Goal: Task Accomplishment & Management: Use online tool/utility

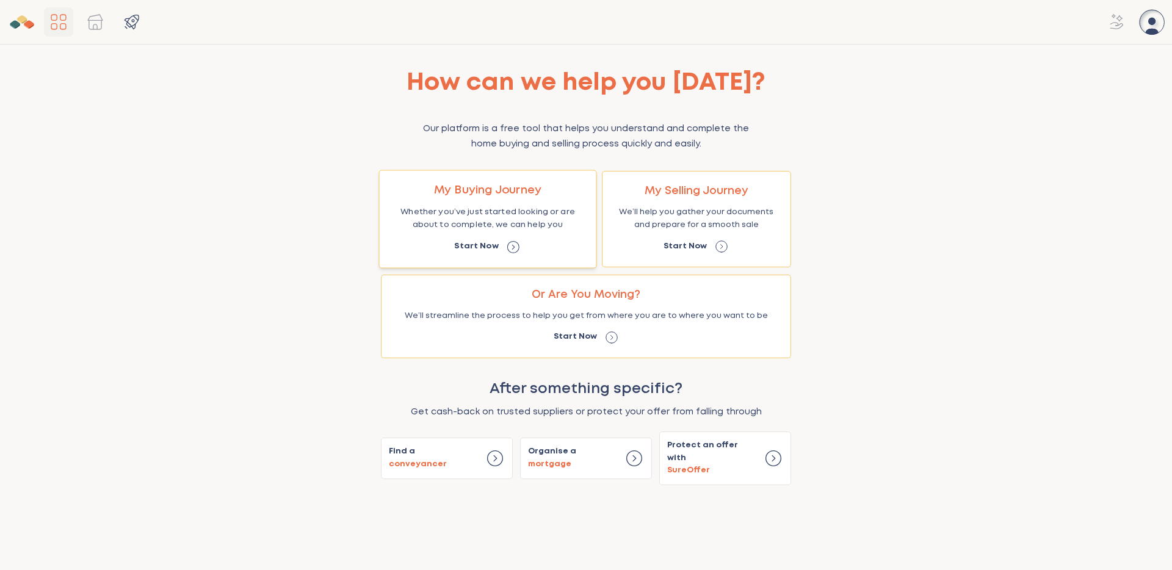
click at [491, 224] on p "Whether you’ve just started looking or are about to complete, we can help you" at bounding box center [487, 219] width 190 height 26
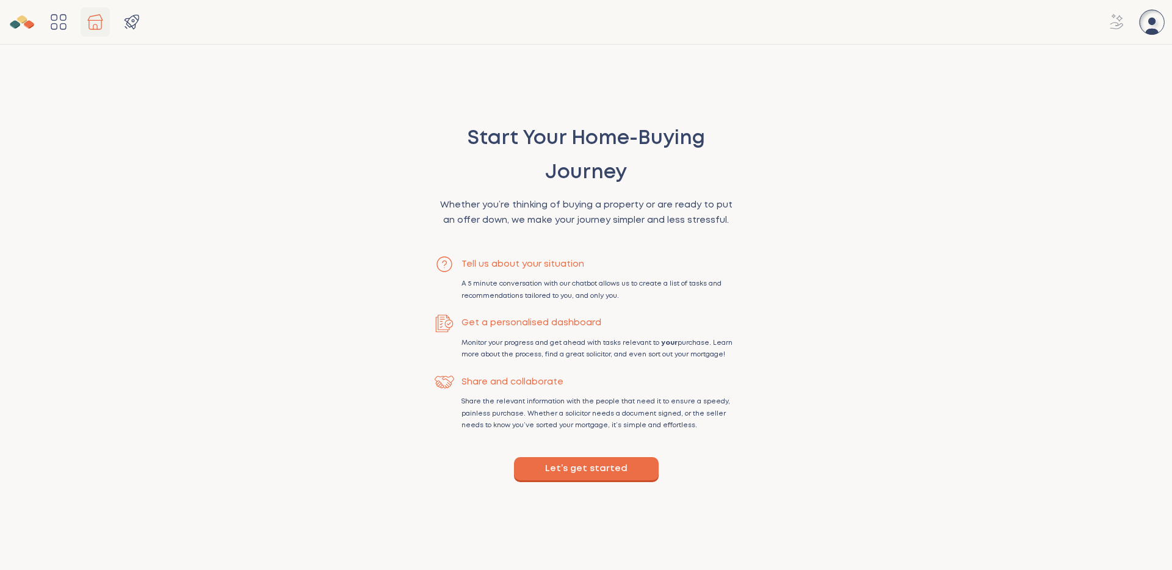
click at [591, 471] on button "Let’s get started" at bounding box center [586, 468] width 145 height 23
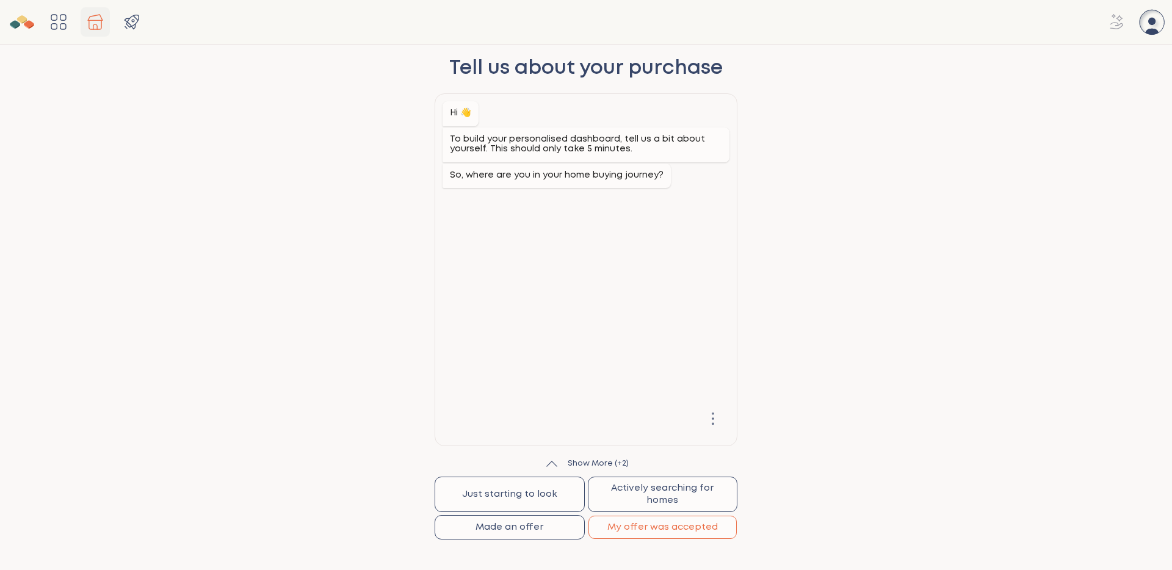
click at [655, 528] on button "My offer was accepted" at bounding box center [662, 527] width 149 height 23
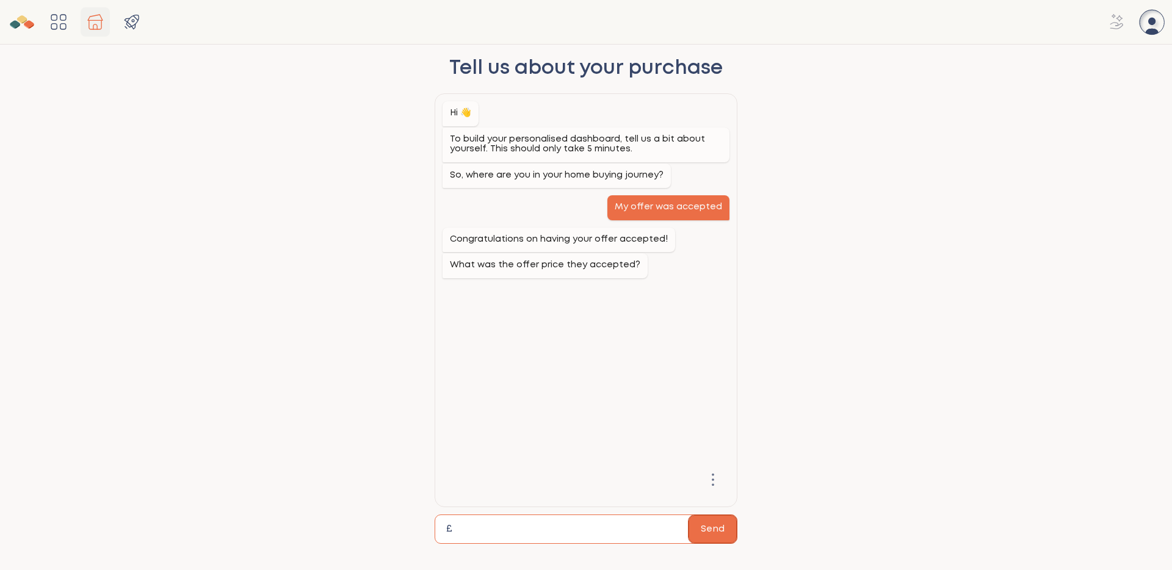
type input "******"
click at [712, 527] on button "Send" at bounding box center [712, 529] width 48 height 28
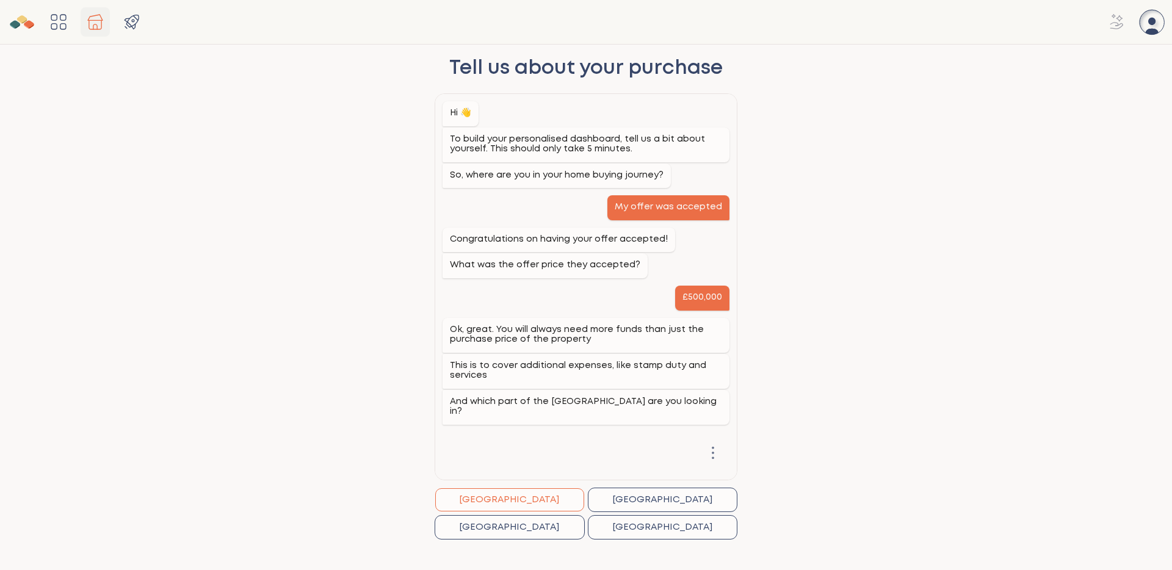
click at [525, 502] on button "[GEOGRAPHIC_DATA]" at bounding box center [509, 499] width 149 height 23
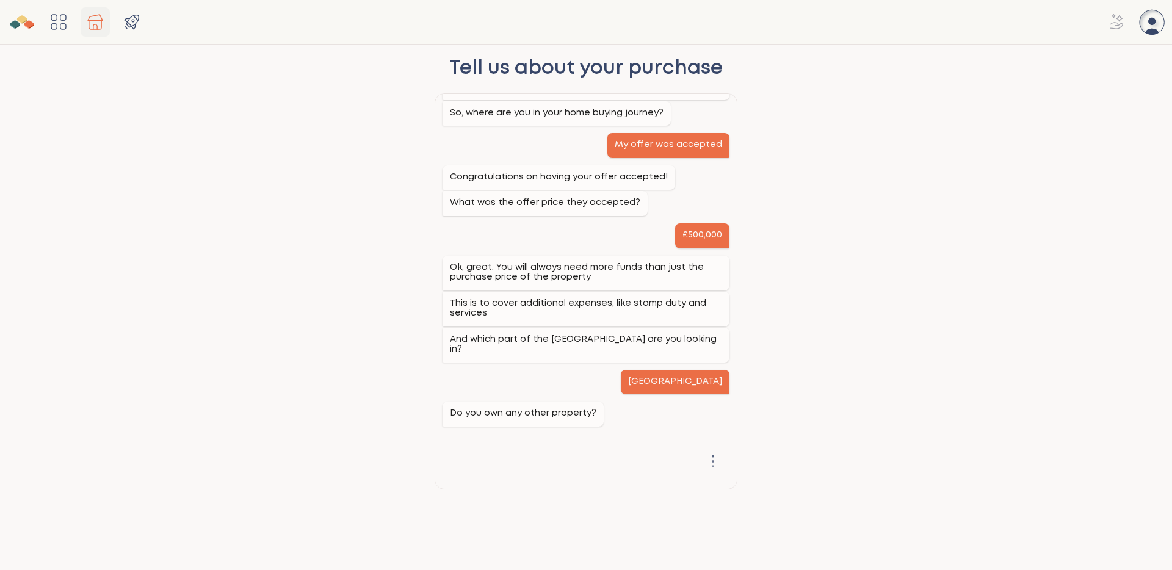
scroll to position [63, 0]
click at [534, 525] on button "No" at bounding box center [509, 527] width 149 height 23
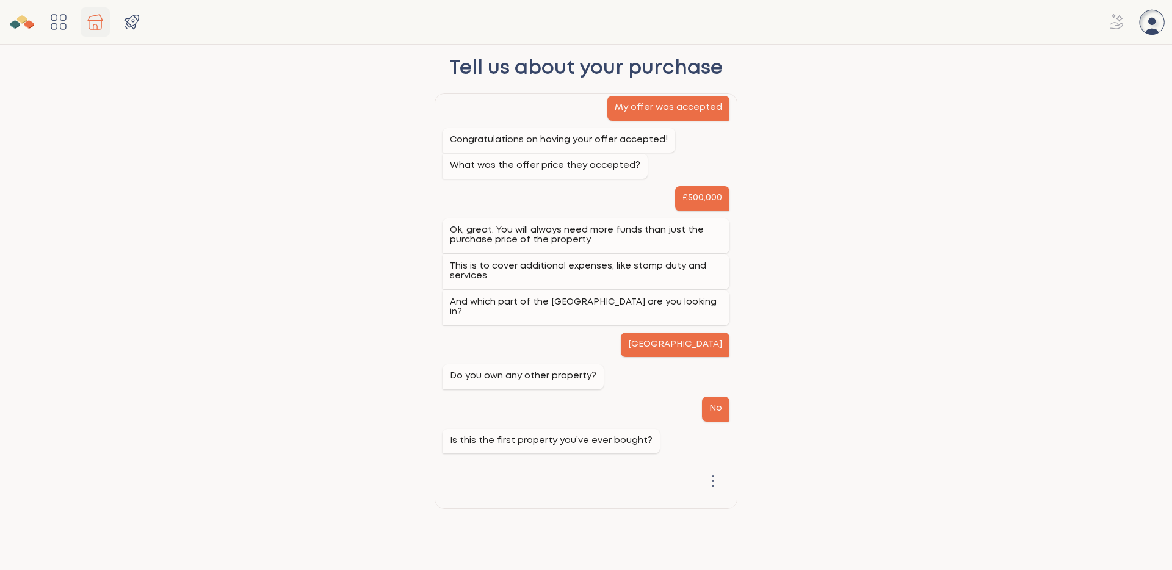
scroll to position [99, 0]
click at [603, 529] on button "No" at bounding box center [662, 527] width 149 height 23
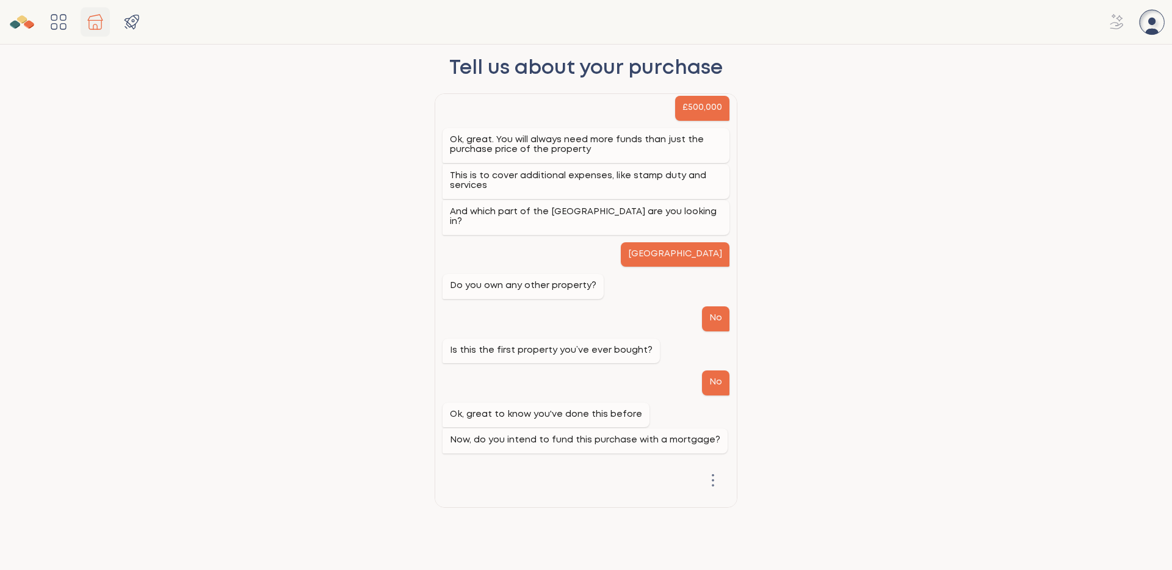
scroll to position [190, 0]
click at [553, 527] on button "Yes" at bounding box center [509, 527] width 149 height 23
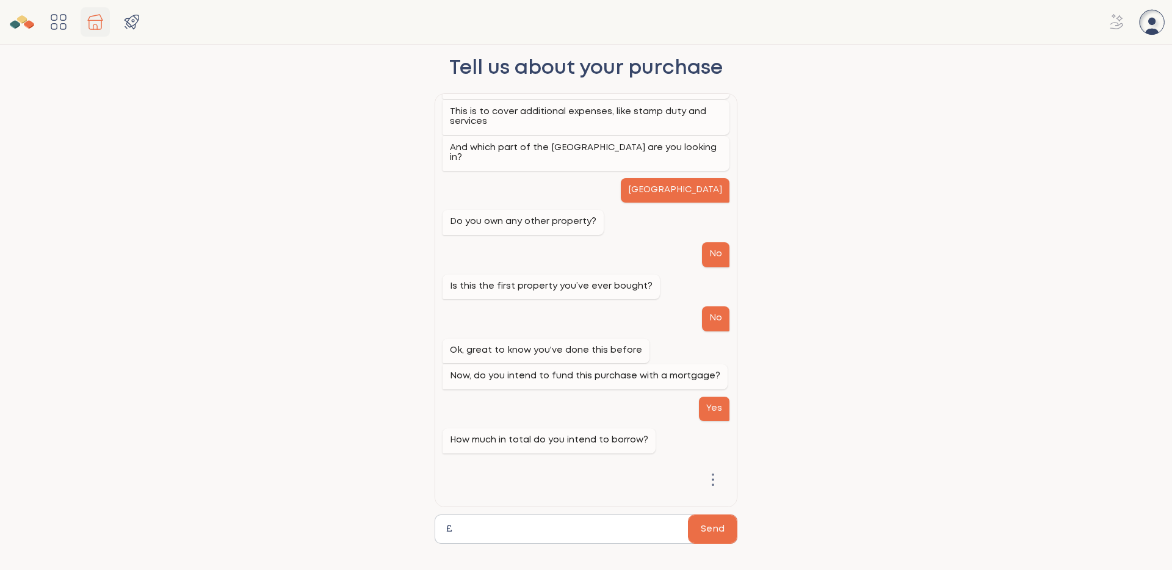
scroll to position [254, 0]
type input "******"
click at [717, 531] on button "Send" at bounding box center [712, 529] width 48 height 28
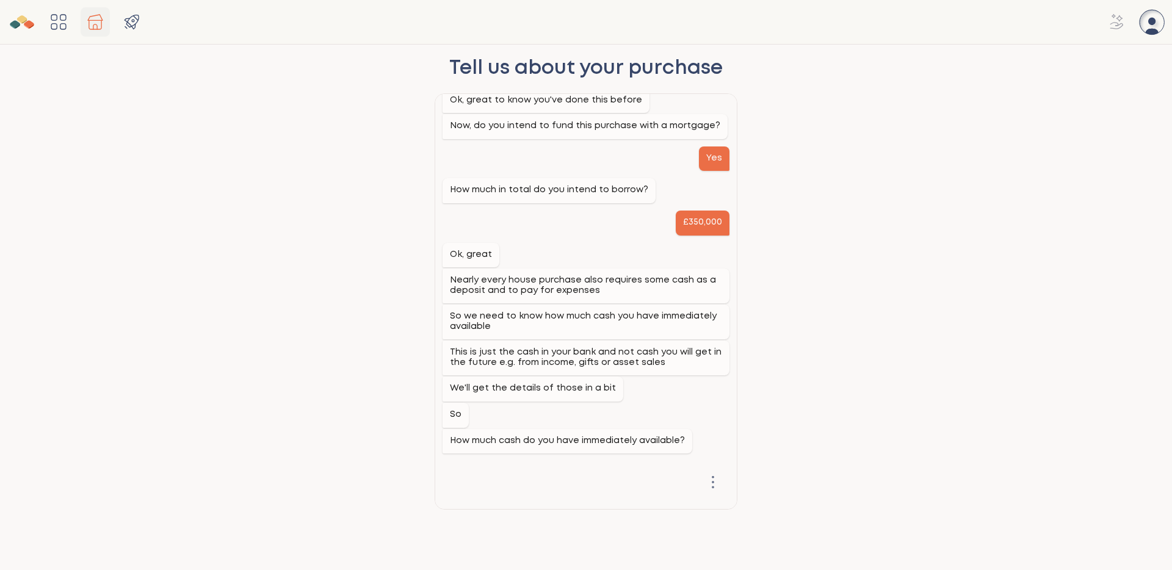
scroll to position [505, 0]
type input "******"
click at [719, 525] on button "Send" at bounding box center [712, 529] width 48 height 28
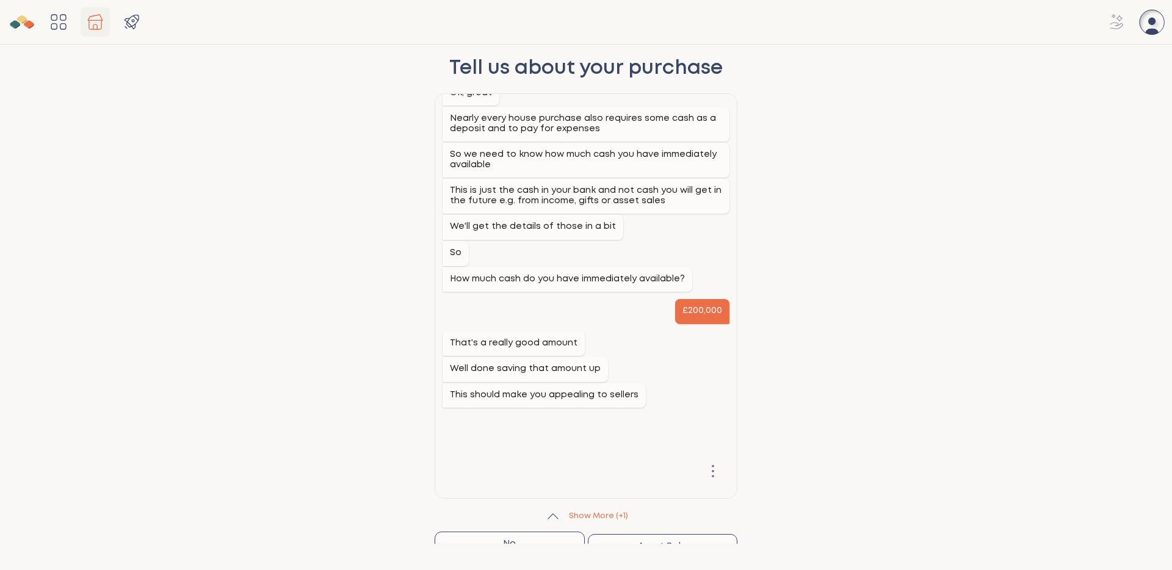
scroll to position [697, 0]
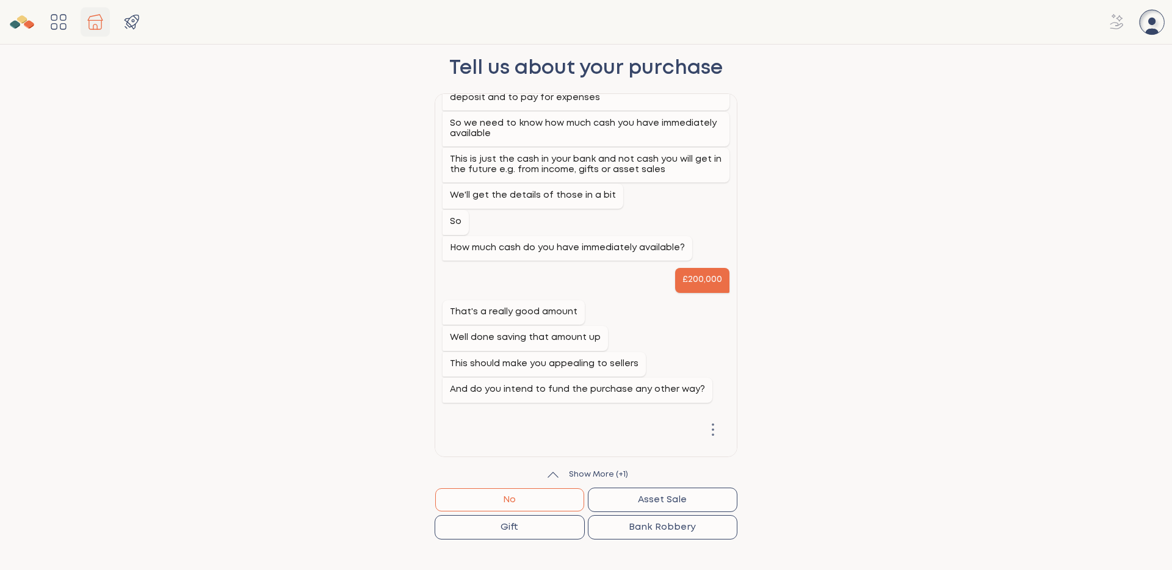
click at [513, 500] on button "No" at bounding box center [509, 499] width 149 height 23
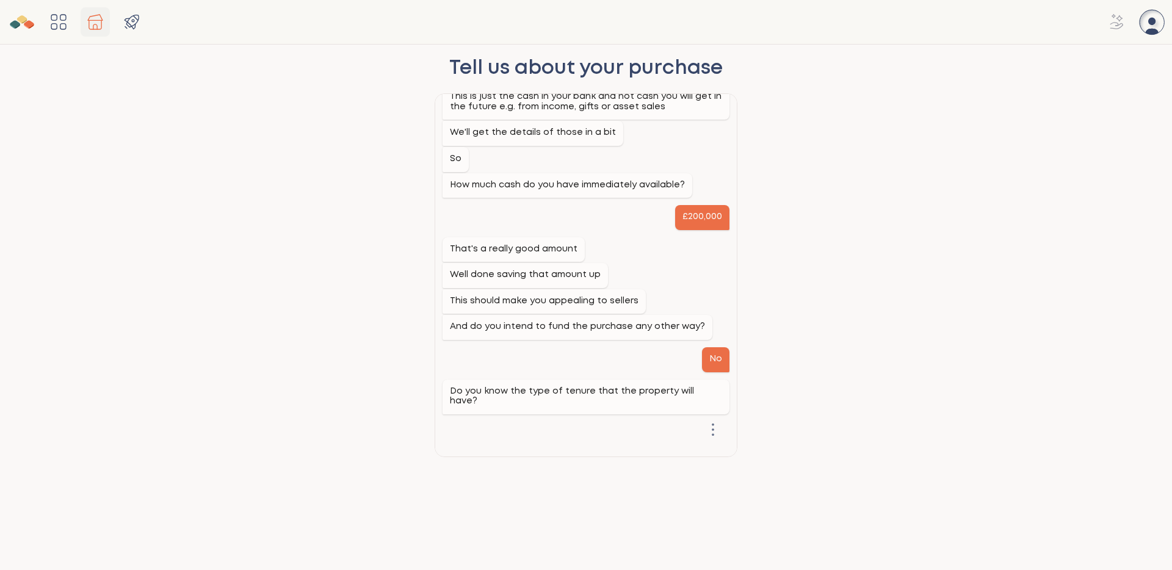
scroll to position [761, 0]
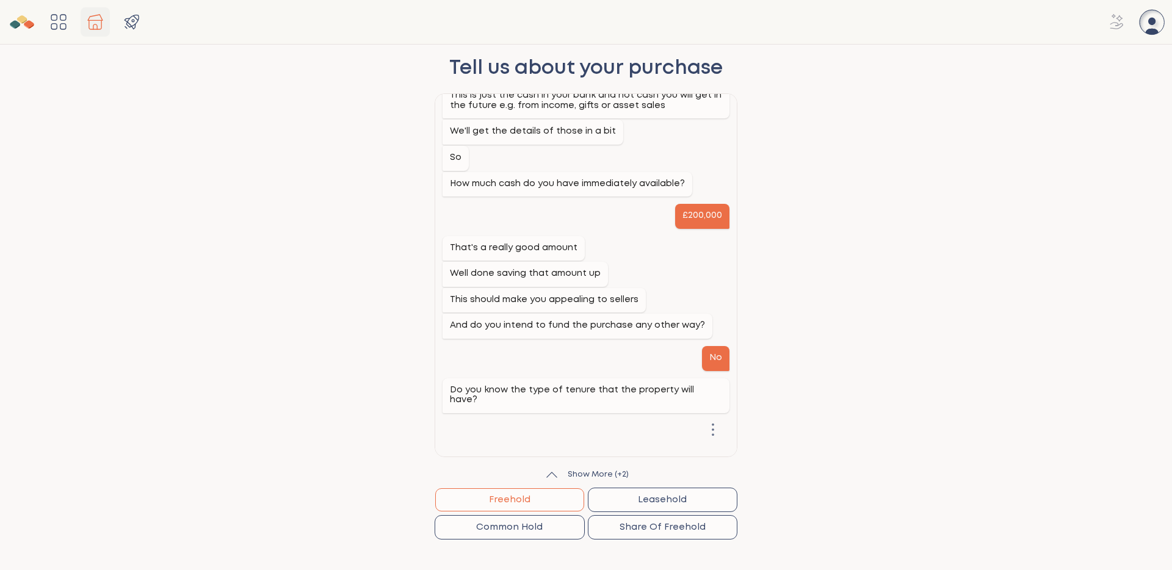
click at [519, 499] on button "Freehold" at bounding box center [509, 499] width 149 height 23
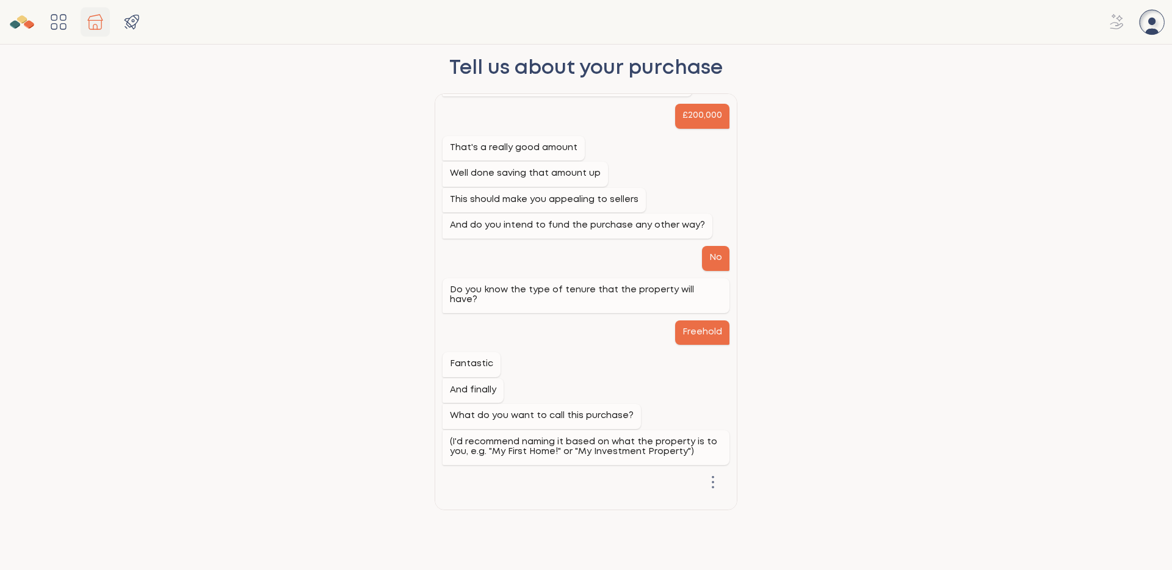
scroll to position [862, 0]
type input "********"
click at [714, 528] on button "Send" at bounding box center [712, 529] width 48 height 27
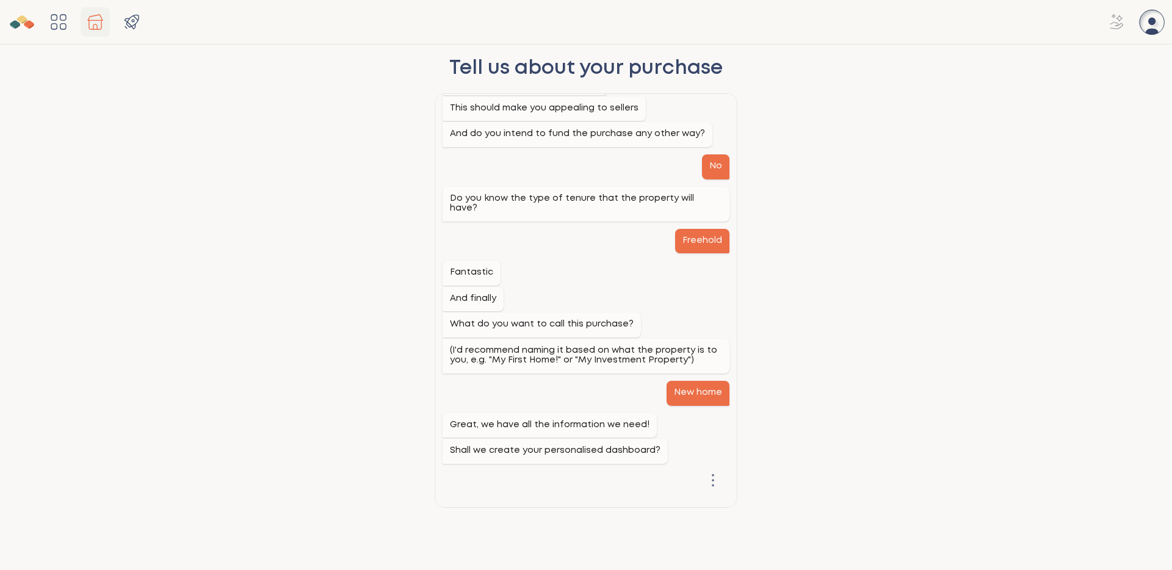
scroll to position [953, 0]
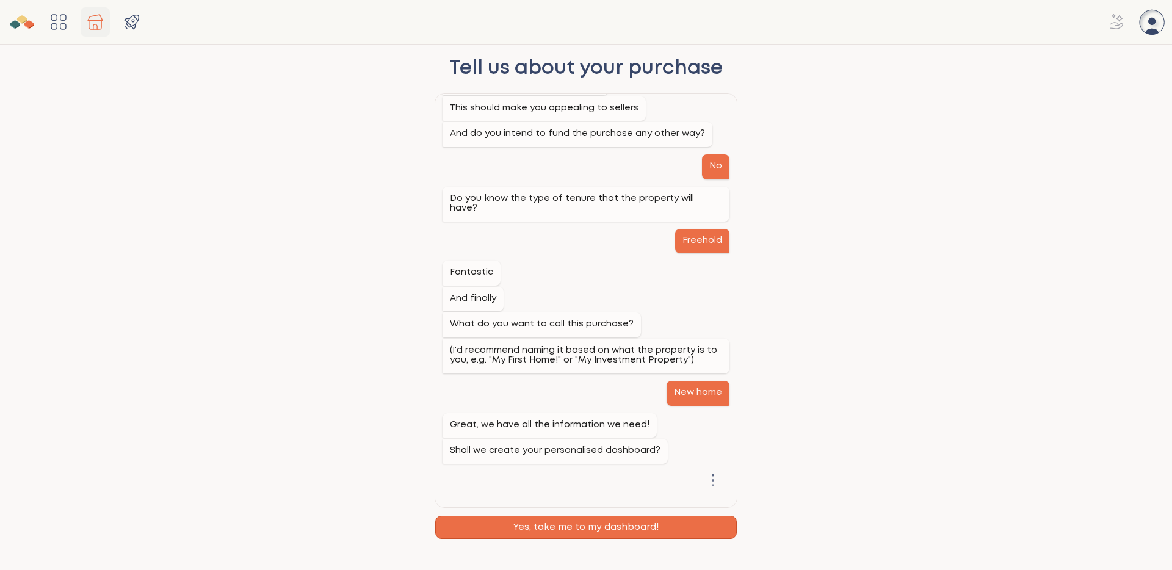
click at [589, 528] on button "Yes, take me to my dashboard!" at bounding box center [585, 527] width 301 height 23
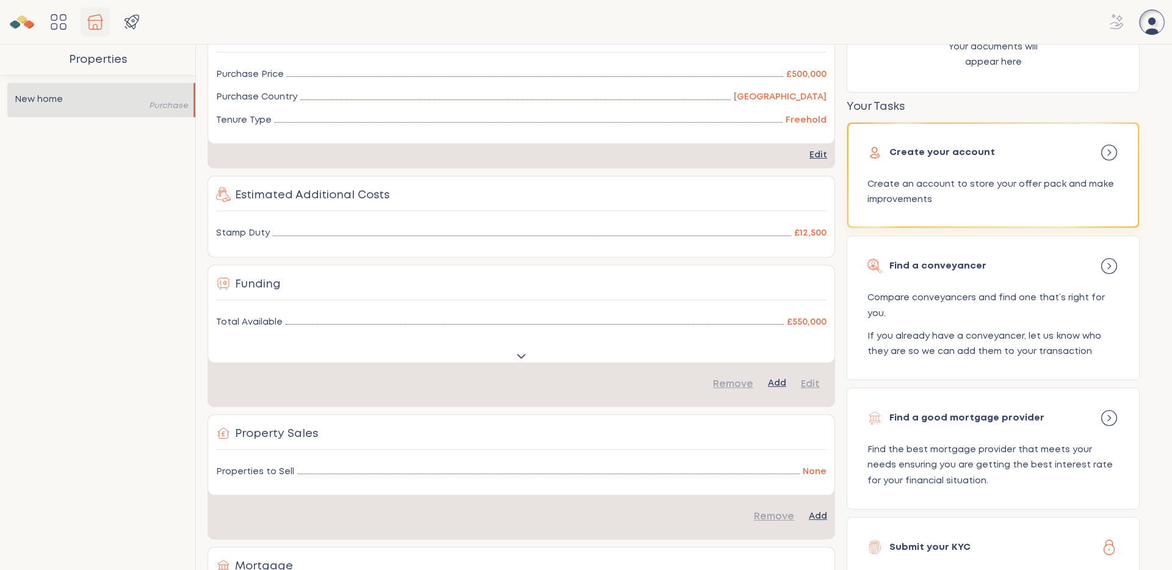
scroll to position [200, 0]
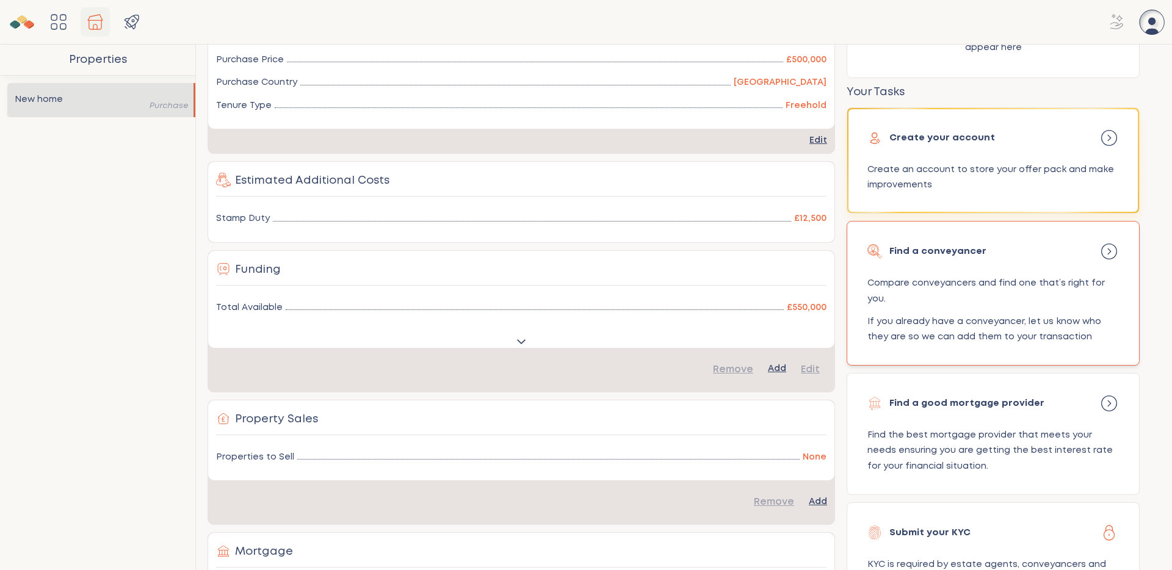
click at [945, 265] on div "Find a conveyancer Compare conveyancers and find one that’s right for you. If y…" at bounding box center [992, 293] width 289 height 141
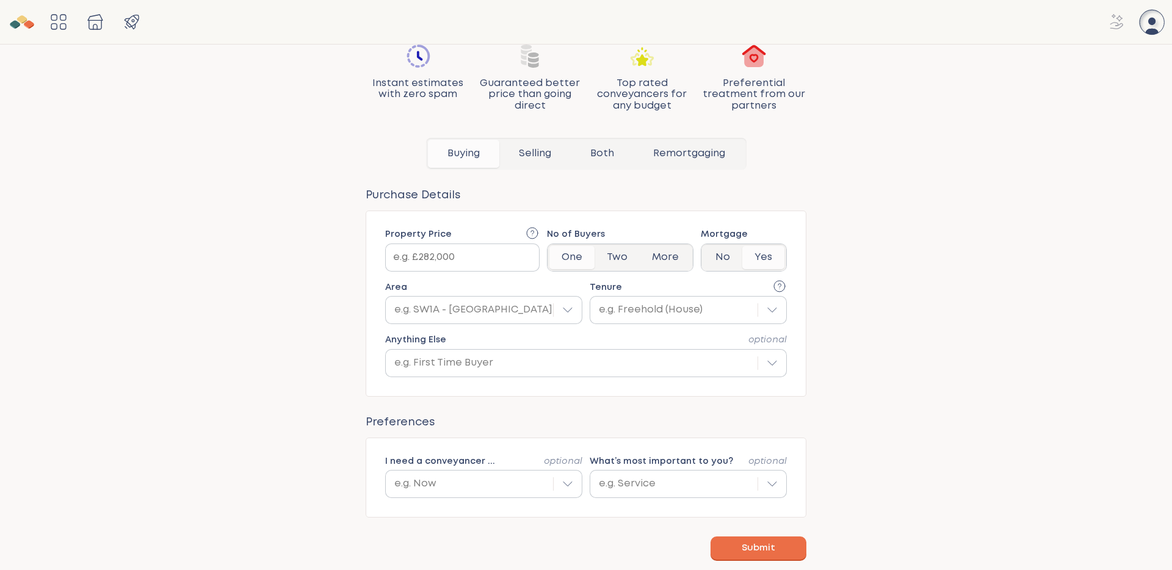
scroll to position [120, 0]
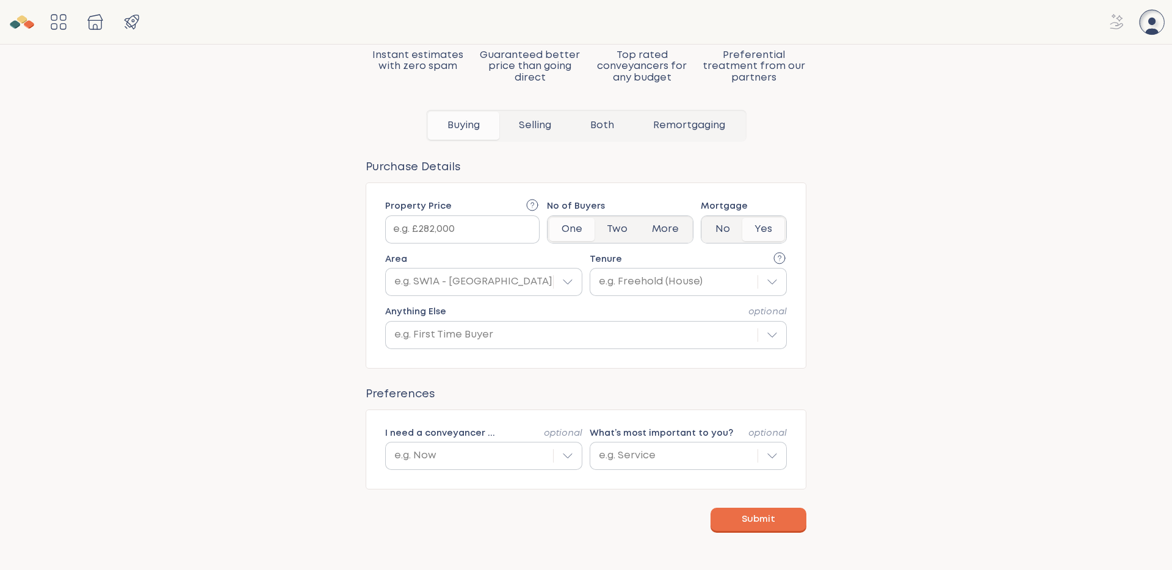
click at [765, 518] on span "Submit" at bounding box center [758, 519] width 34 height 12
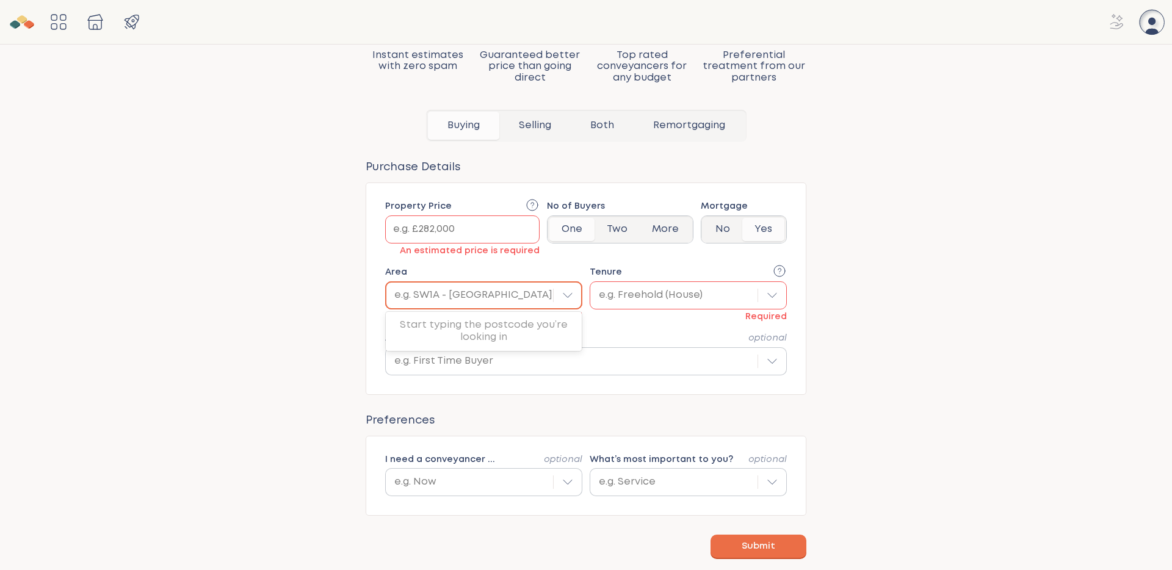
click at [520, 295] on div at bounding box center [473, 295] width 158 height 15
click at [397, 295] on input "Area Use Up and Down to choose options, press Enter to select the currently foc…" at bounding box center [395, 295] width 2 height 12
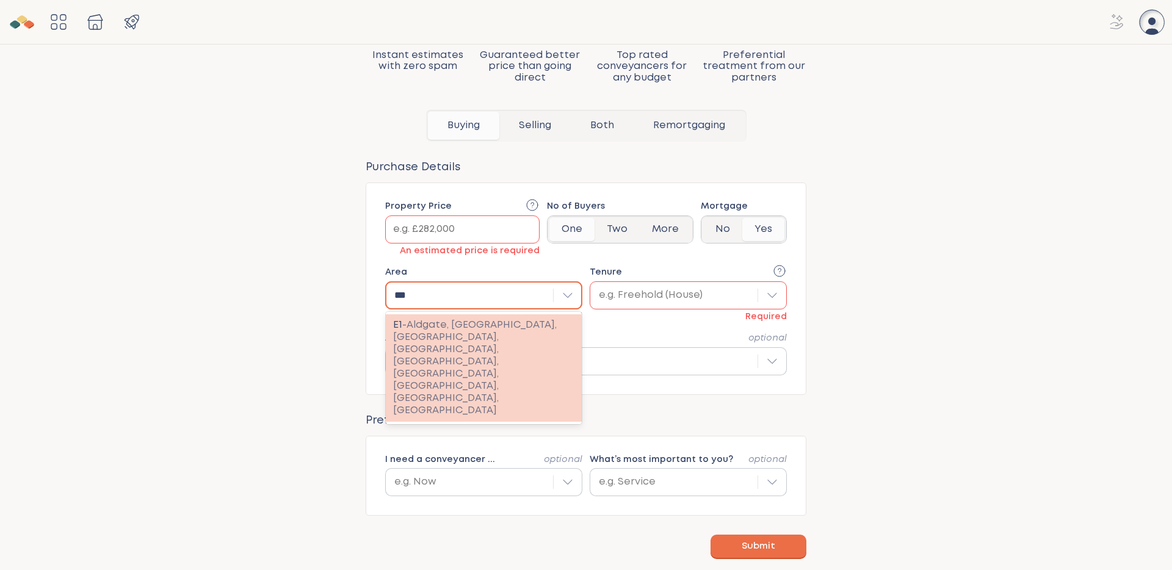
type input "****"
click at [502, 336] on span "- Aldgate, [GEOGRAPHIC_DATA], [GEOGRAPHIC_DATA], [GEOGRAPHIC_DATA], [GEOGRAPHIC…" at bounding box center [475, 367] width 164 height 95
click at [414, 301] on input "****" at bounding box center [404, 295] width 20 height 12
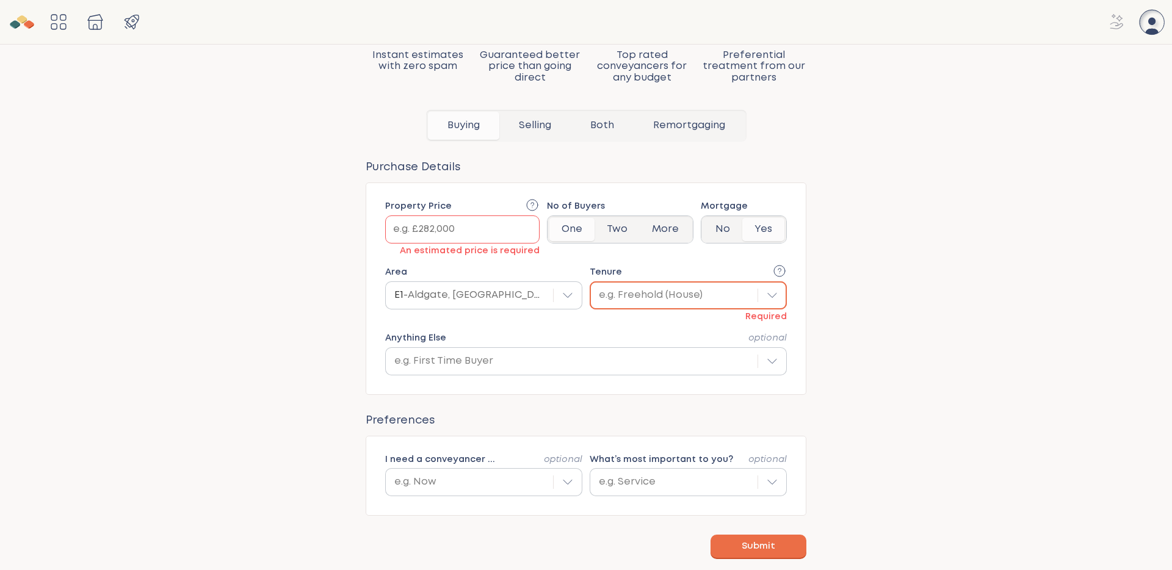
click at [629, 300] on div "e.g. Freehold (House)" at bounding box center [674, 295] width 150 height 12
click at [536, 295] on input "Tenure e.g. Freehold (House) Required" at bounding box center [536, 295] width 0 height 0
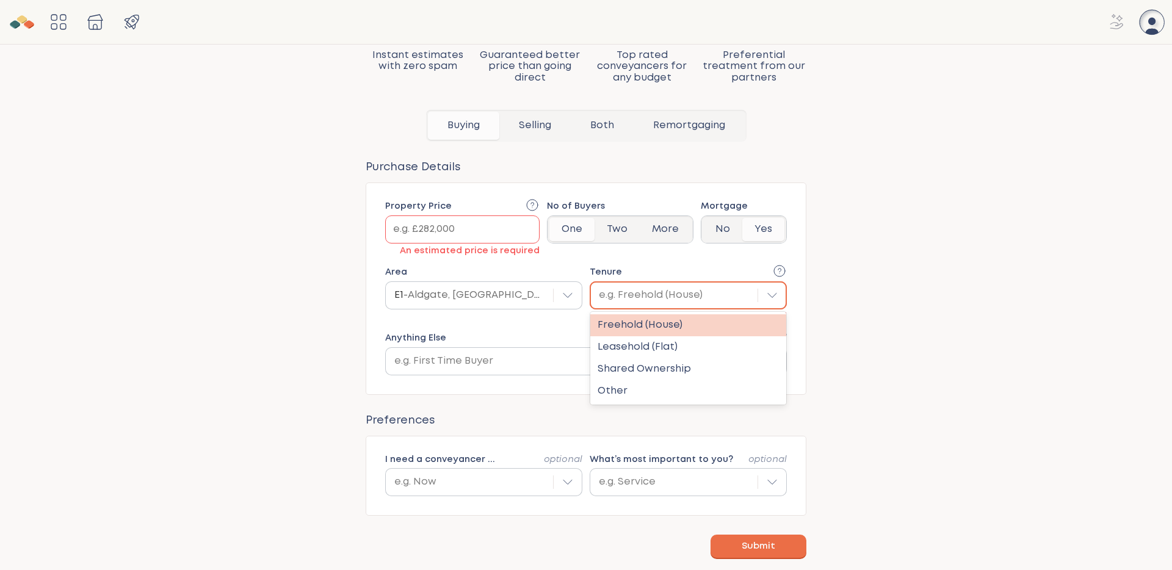
click at [627, 328] on div "Freehold (House)" at bounding box center [688, 325] width 196 height 22
click at [536, 295] on input "Tenure option Freehold (House) focused, 1 of 4. 4 results available. Use Up and…" at bounding box center [536, 295] width 0 height 0
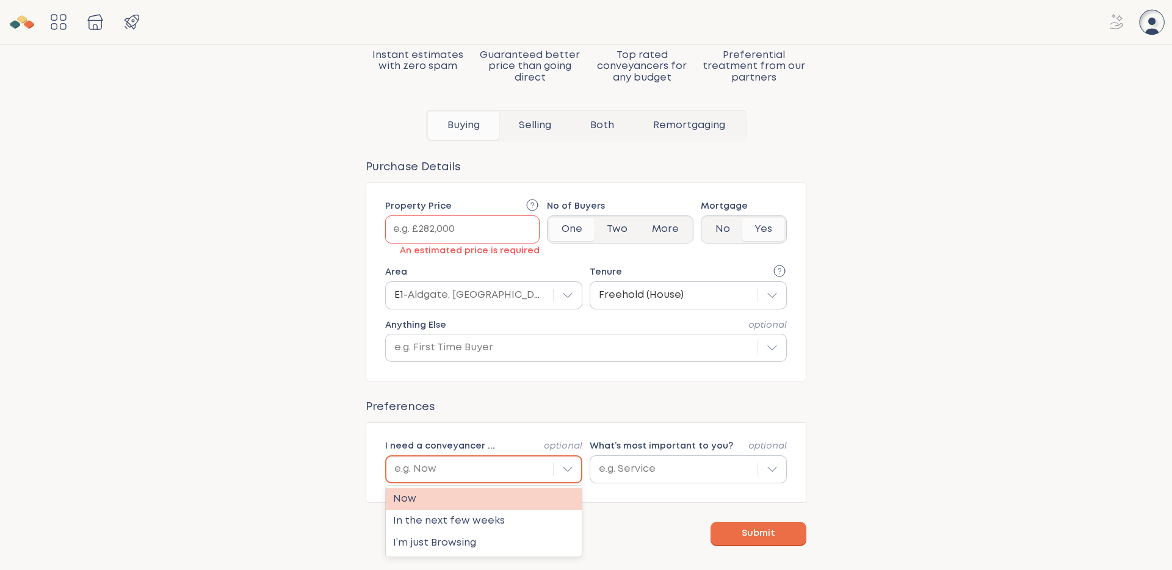
scroll to position [134, 0]
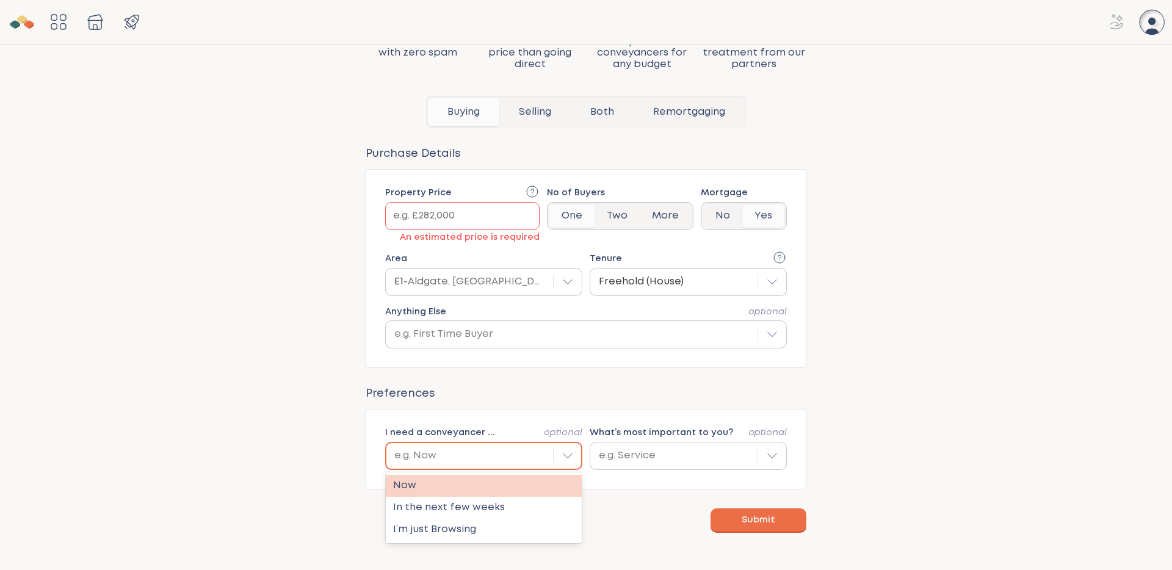
click at [475, 470] on div "I need a conveyancer ... optional option Now focused, 1 of 3. 3 results availab…" at bounding box center [586, 449] width 441 height 81
click at [472, 486] on div "Now" at bounding box center [484, 486] width 196 height 22
click at [332, 456] on input "I need a conveyancer ... optional option Now focused, 1 of 3. 3 results availab…" at bounding box center [332, 456] width 0 height 0
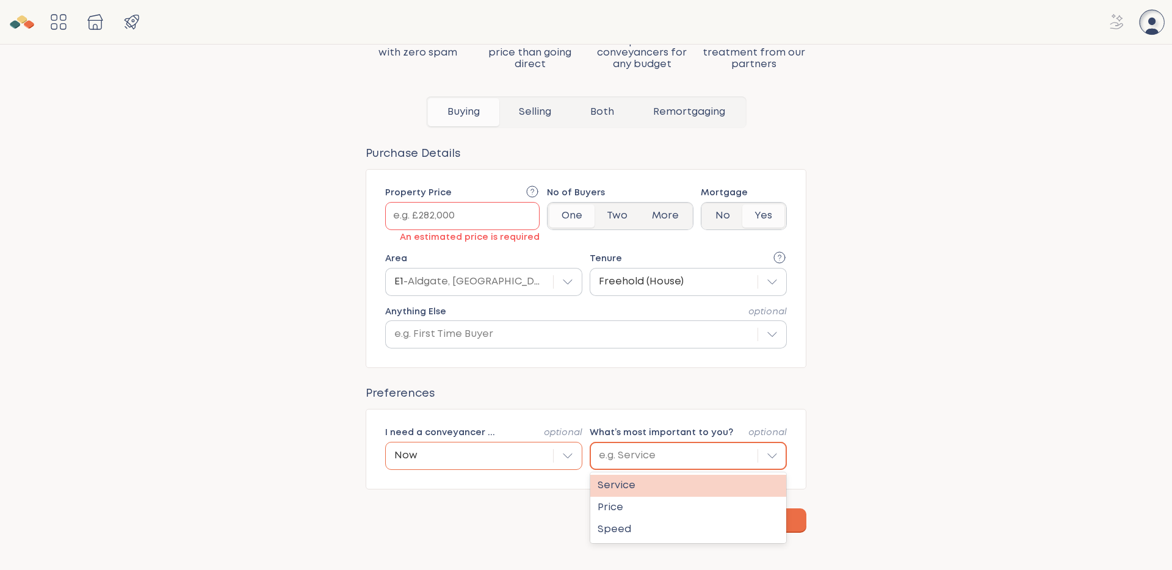
click at [643, 461] on div "e.g. Service" at bounding box center [673, 455] width 167 height 15
click at [536, 456] on input "What’s most important to you? optional option Service focused, 1 of 3. 3 result…" at bounding box center [536, 456] width 0 height 0
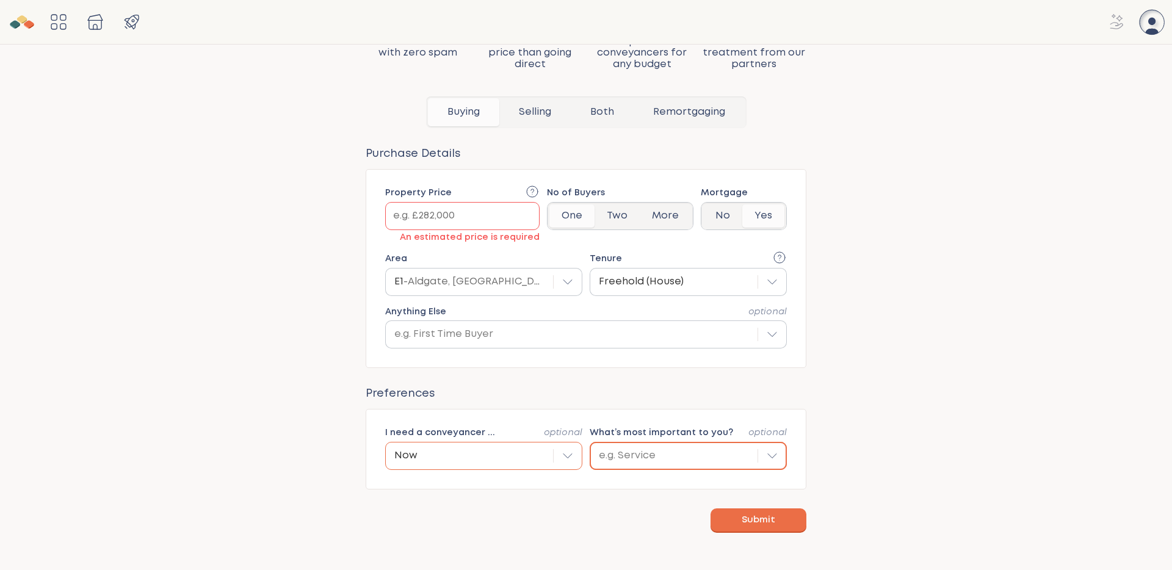
click at [644, 460] on div "e.g. Service" at bounding box center [674, 456] width 150 height 12
click at [536, 456] on input "What’s most important to you? optional Select is focused , press Down to open t…" at bounding box center [536, 456] width 0 height 0
click at [750, 519] on span "Submit" at bounding box center [758, 519] width 34 height 12
click at [464, 215] on input "Property Price An estimated price is required" at bounding box center [462, 216] width 153 height 27
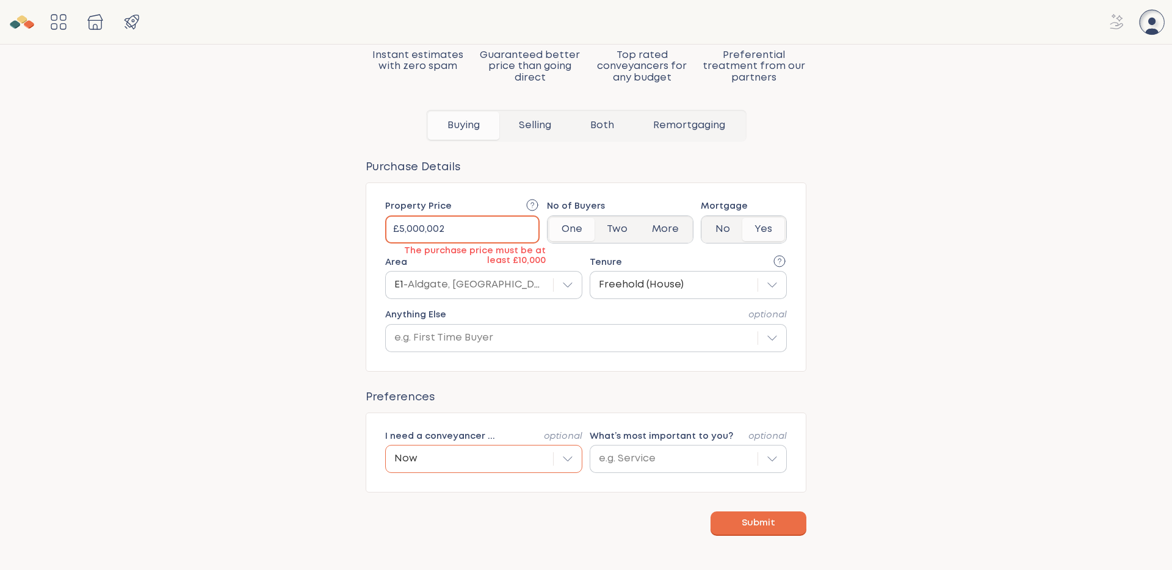
scroll to position [120, 0]
type input "£500,000"
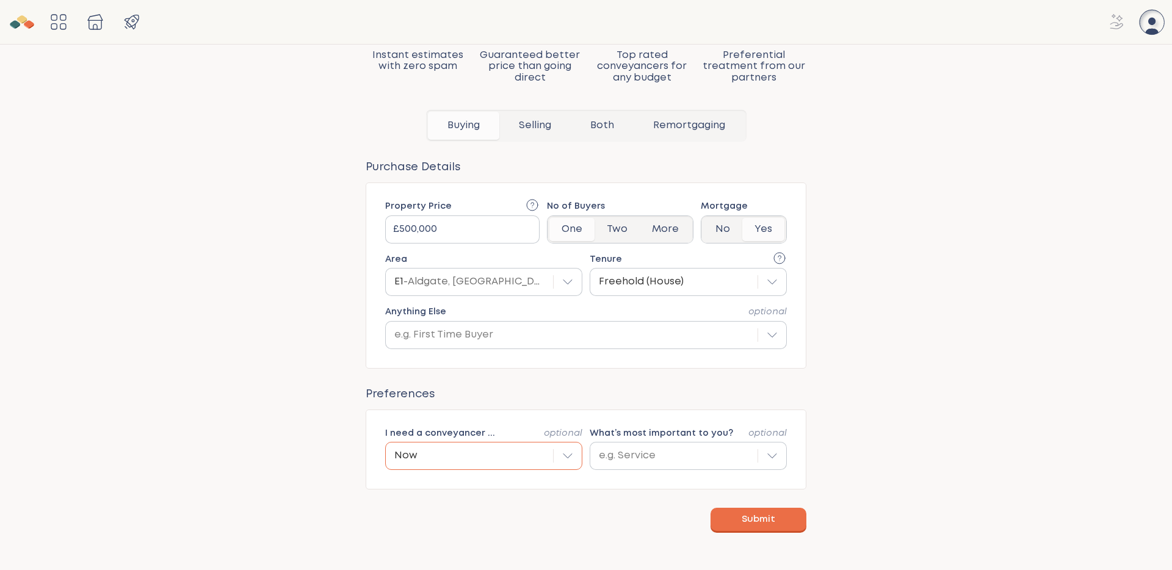
click at [758, 520] on span "Submit" at bounding box center [758, 519] width 34 height 12
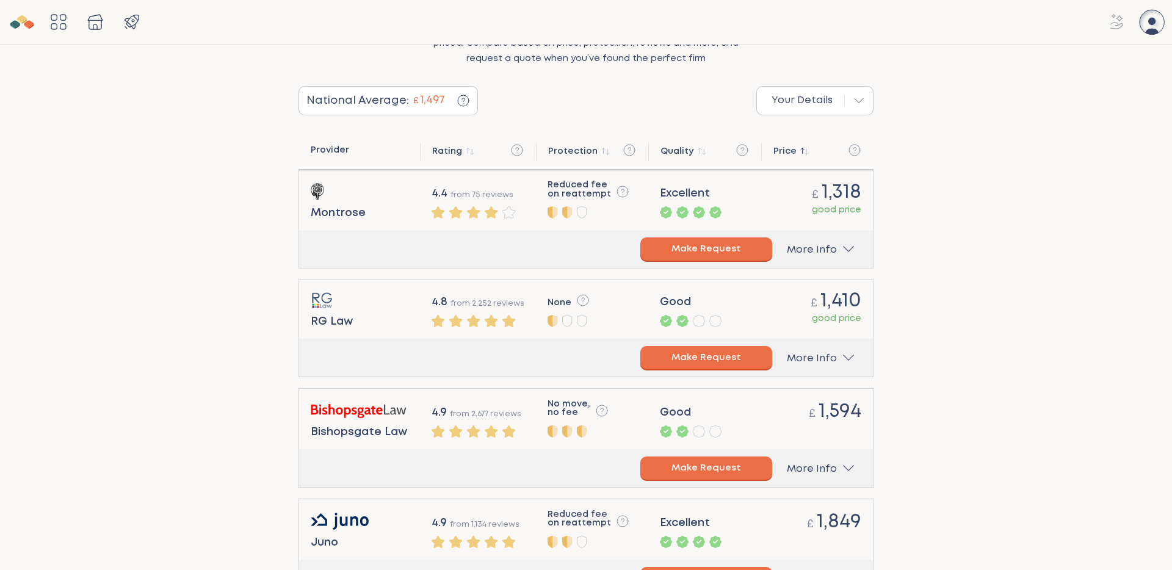
scroll to position [215, 0]
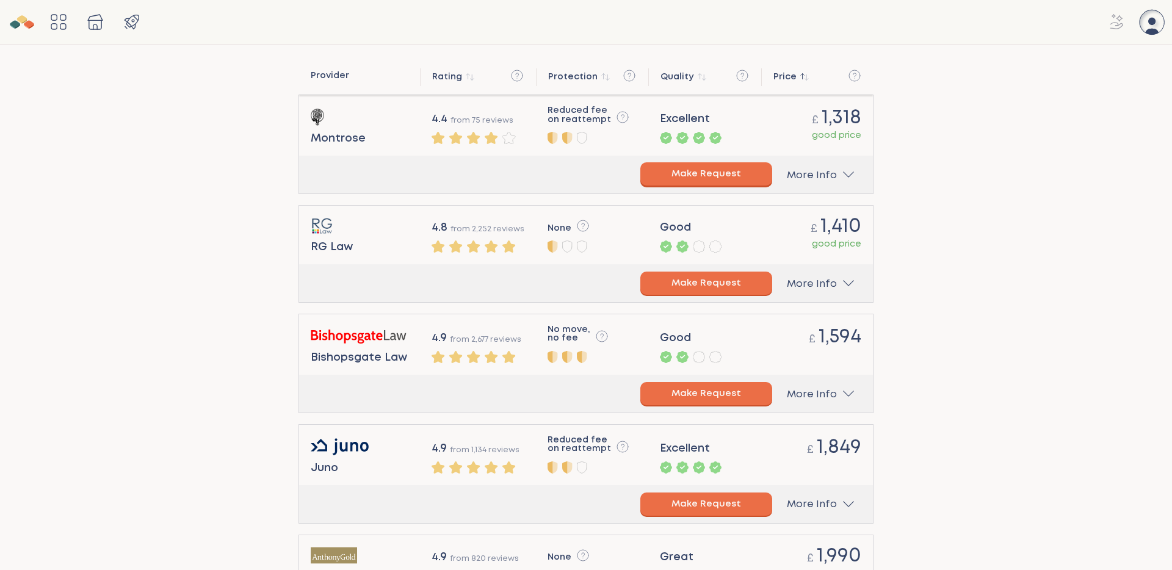
click at [716, 176] on button "Make Request" at bounding box center [706, 173] width 132 height 23
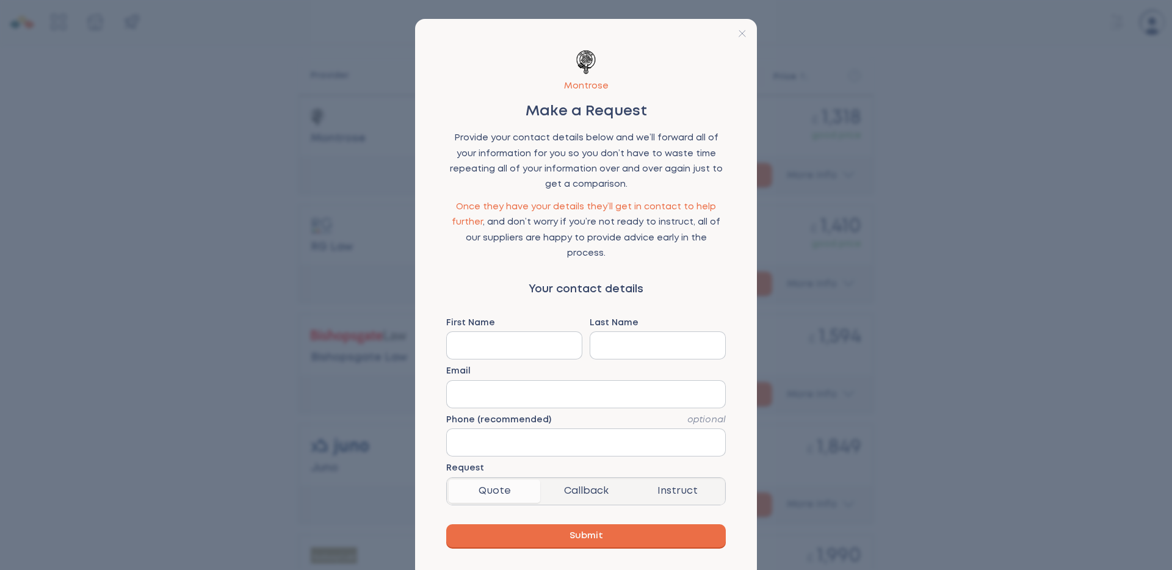
click at [739, 31] on icon at bounding box center [741, 33] width 7 height 7
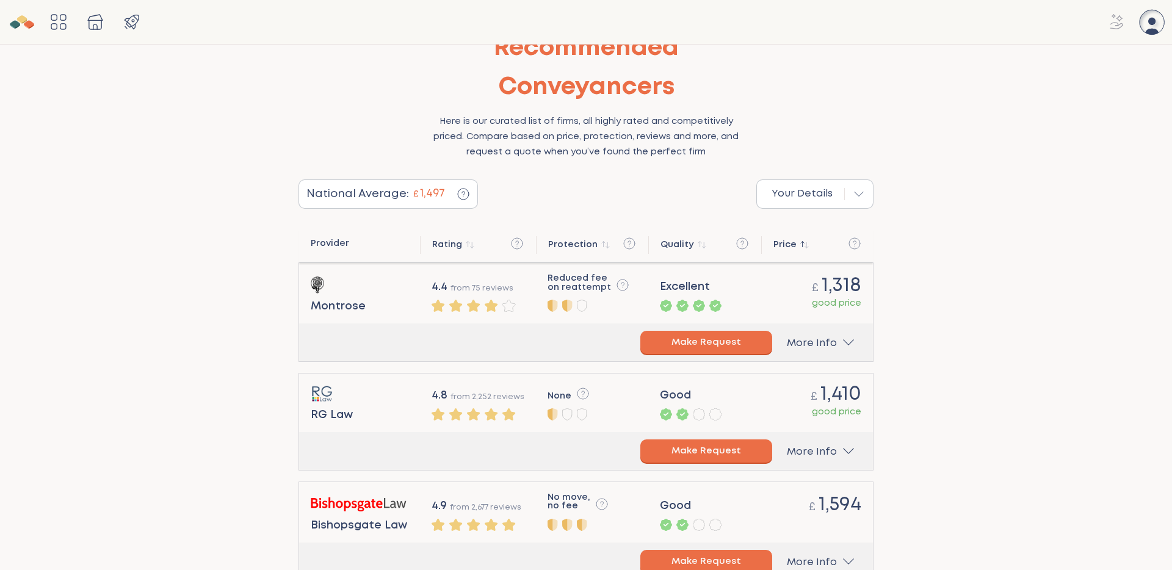
scroll to position [0, 0]
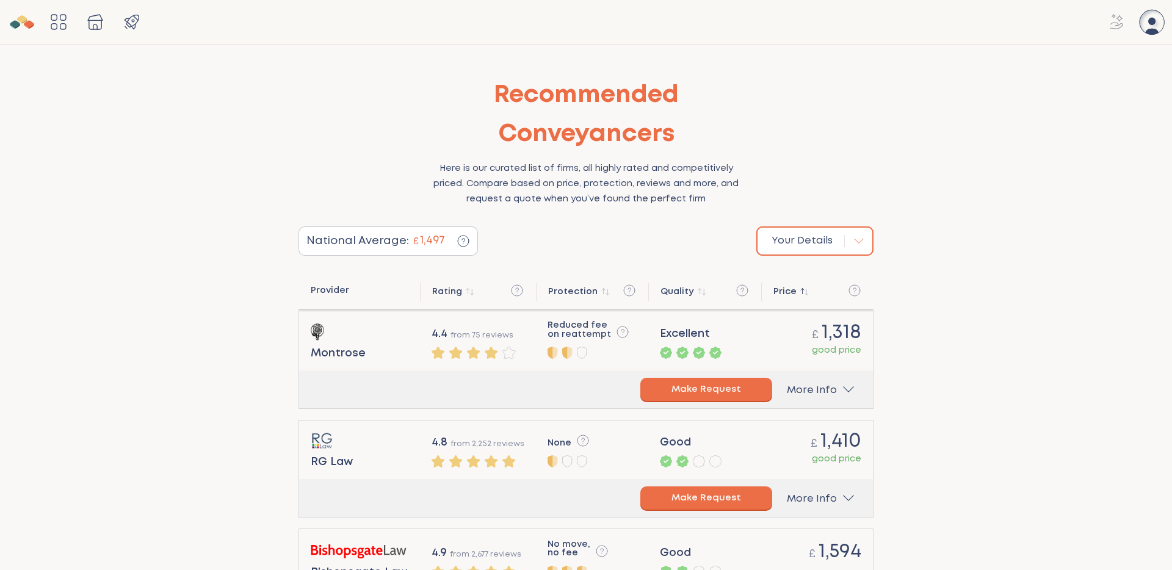
click at [854, 239] on icon "button" at bounding box center [858, 241] width 15 height 15
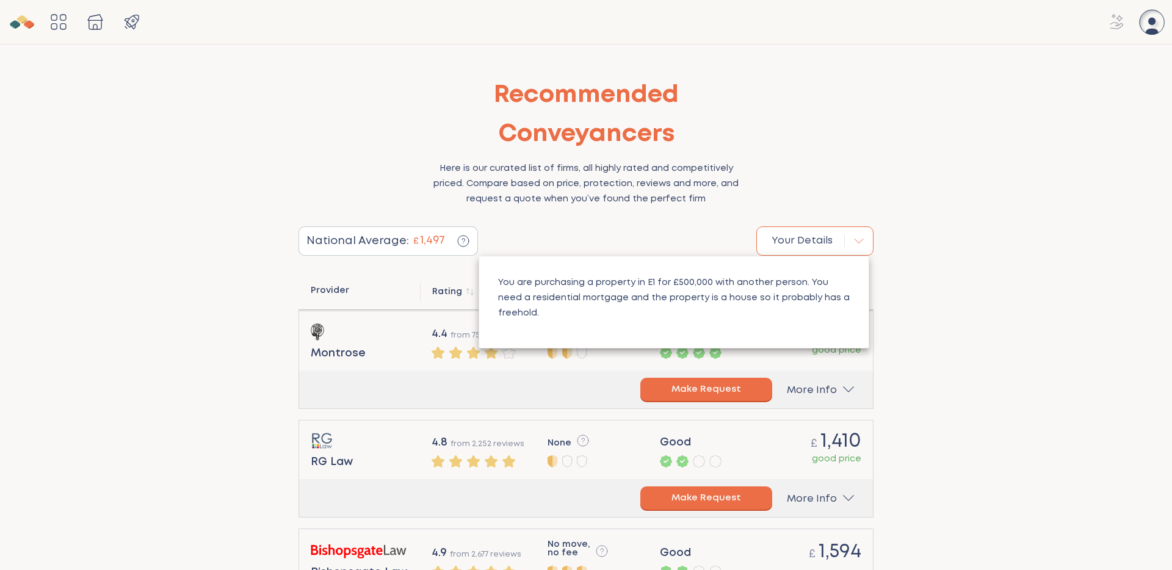
click at [854, 239] on div at bounding box center [586, 285] width 1172 height 570
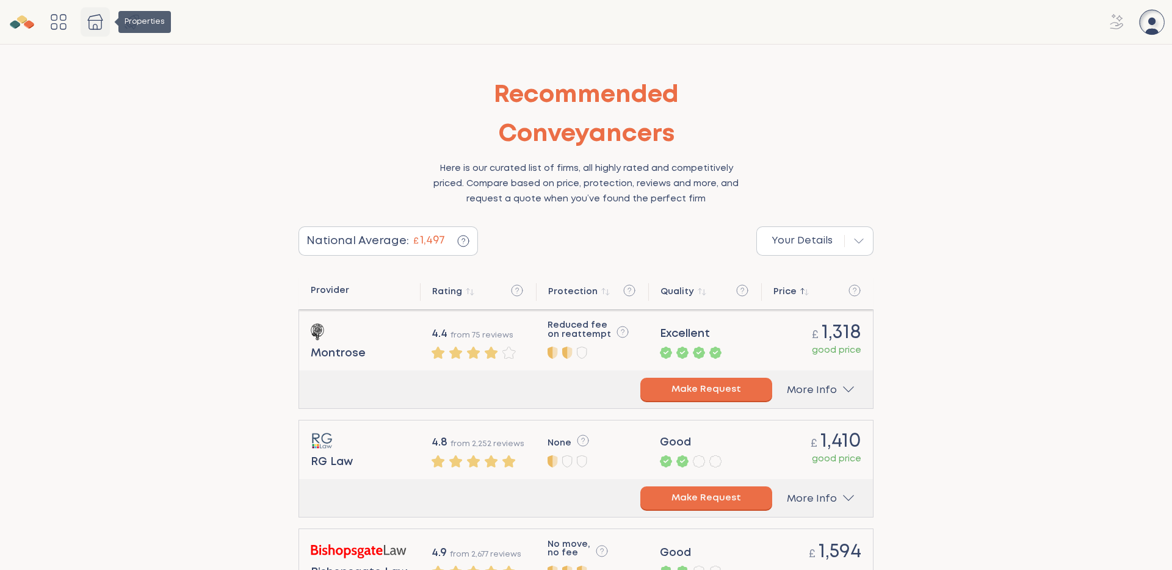
click at [96, 24] on icon "Properties" at bounding box center [95, 26] width 4 height 5
